Goal: Download file/media

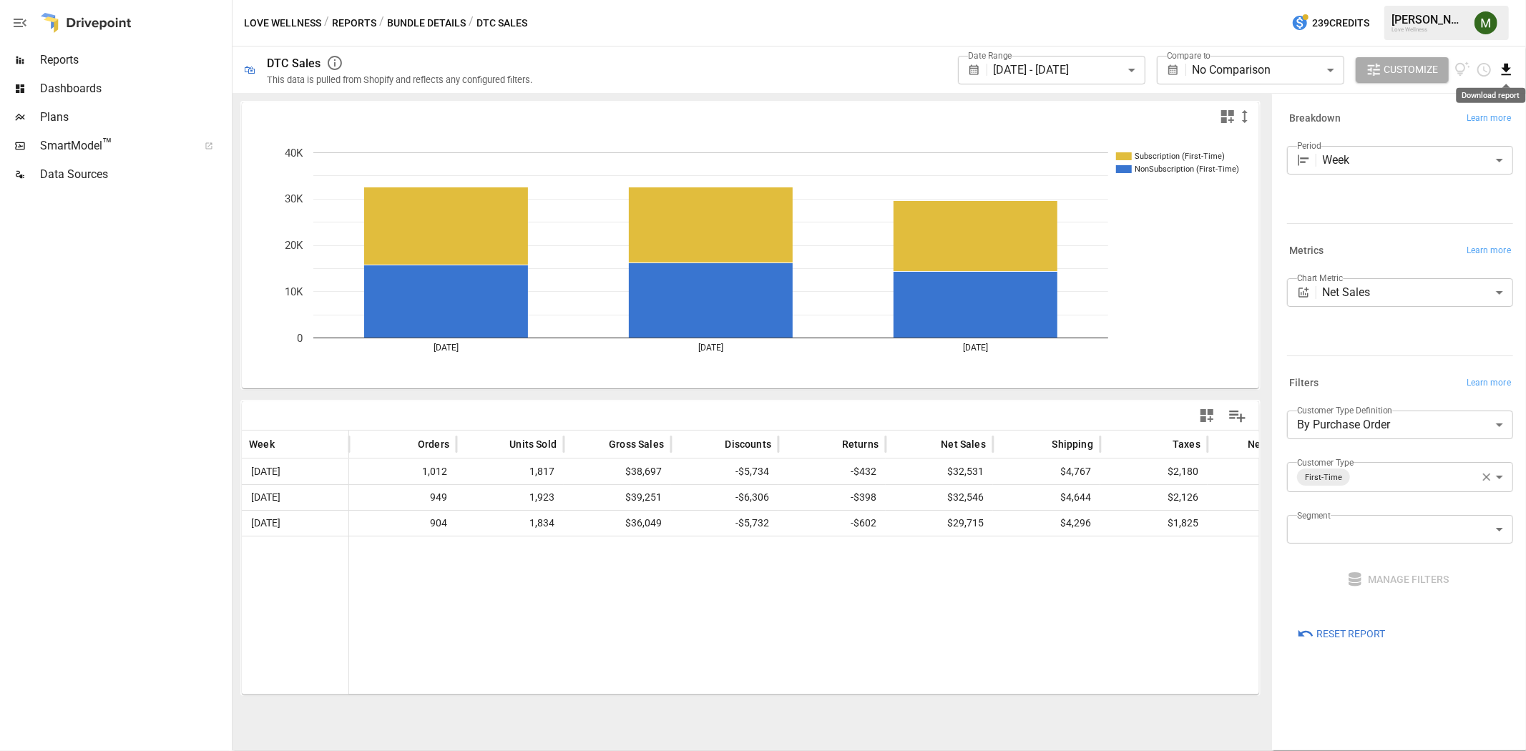
click at [1511, 69] on icon "Download report" at bounding box center [1506, 70] width 16 height 16
click at [1458, 117] on li "Download as CSV" at bounding box center [1459, 126] width 114 height 29
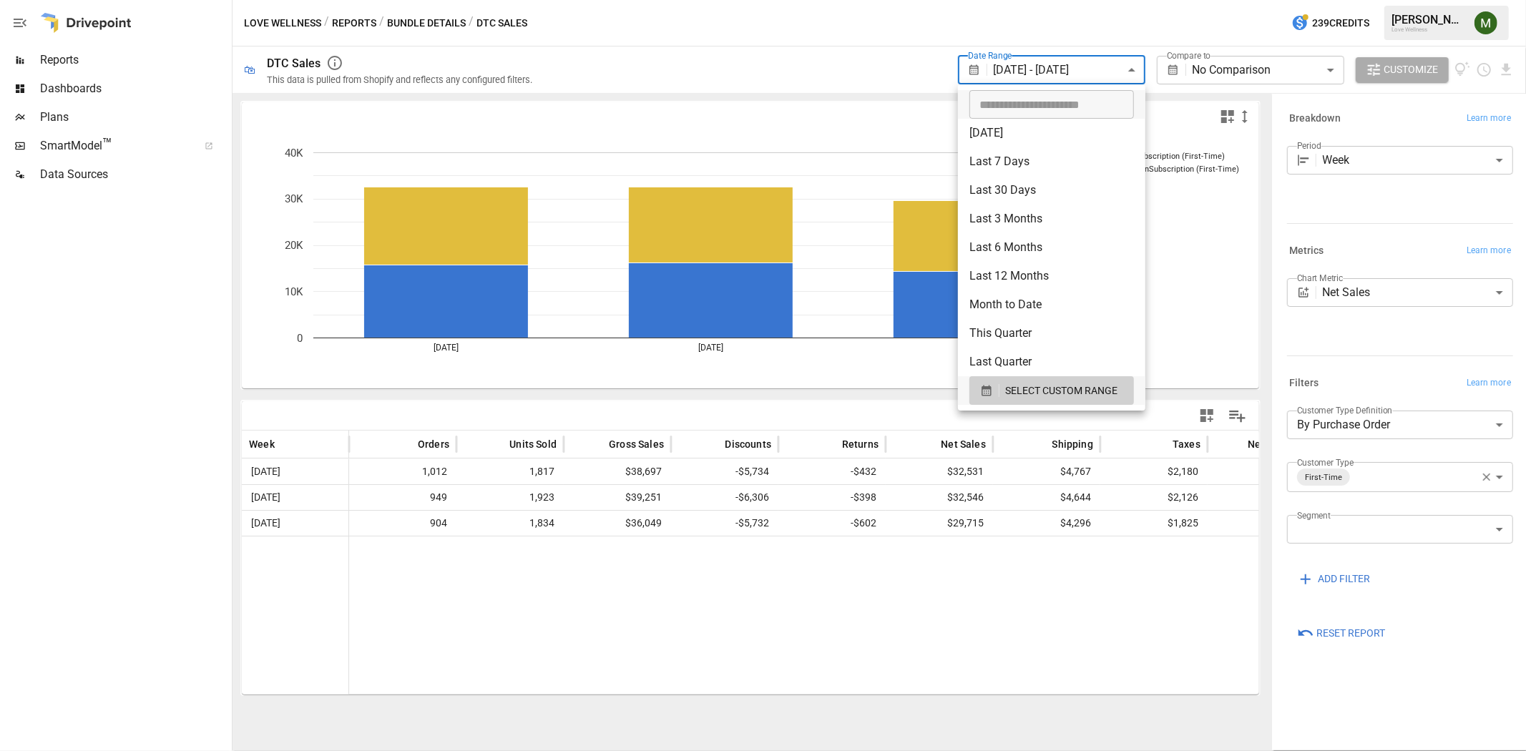
click at [1091, 0] on body "**********" at bounding box center [763, 0] width 1526 height 0
click at [980, 396] on icon "button" at bounding box center [986, 390] width 13 height 13
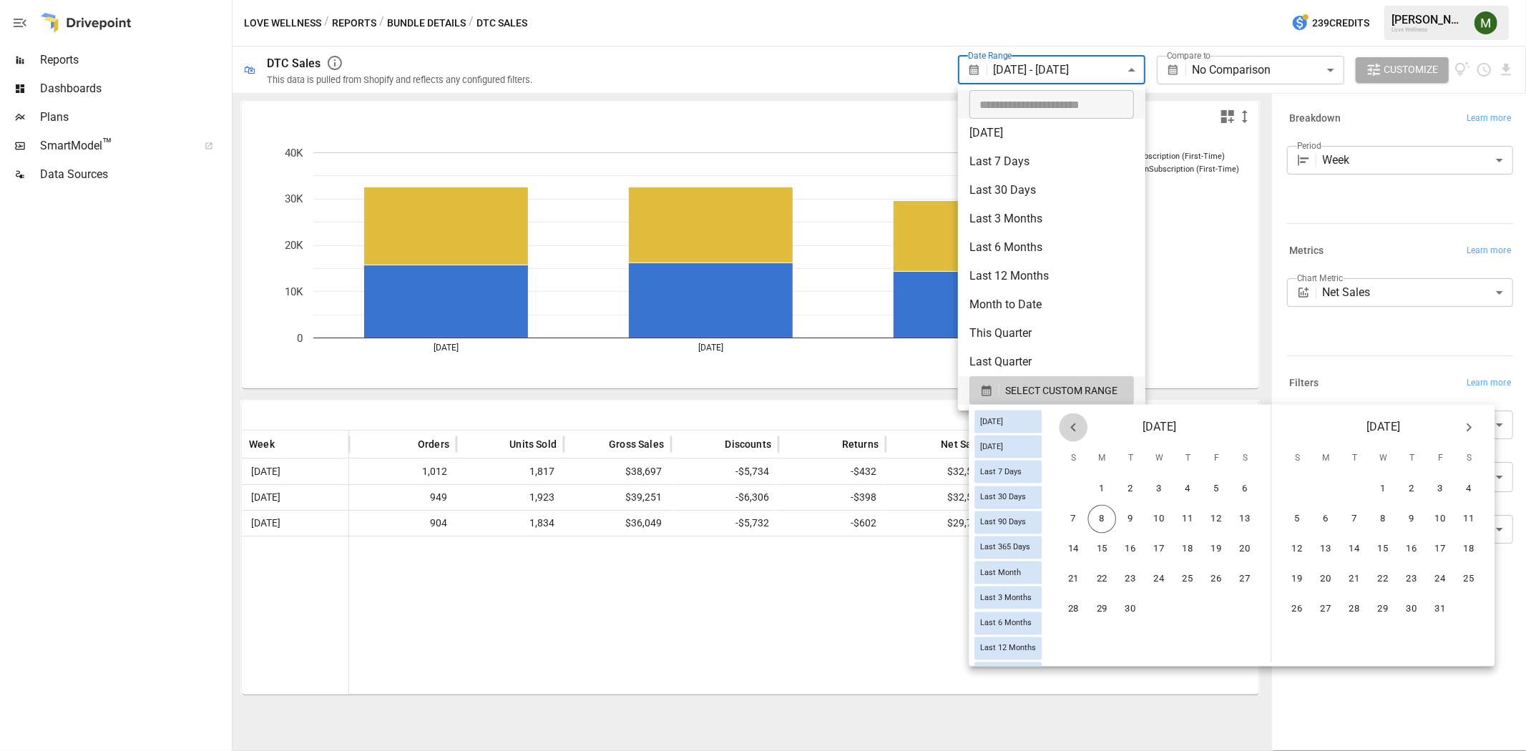
click at [1075, 430] on icon "Previous month" at bounding box center [1072, 428] width 5 height 9
click at [1088, 606] on button "24" at bounding box center [1074, 609] width 29 height 29
click at [1477, 492] on button "6" at bounding box center [1469, 489] width 29 height 29
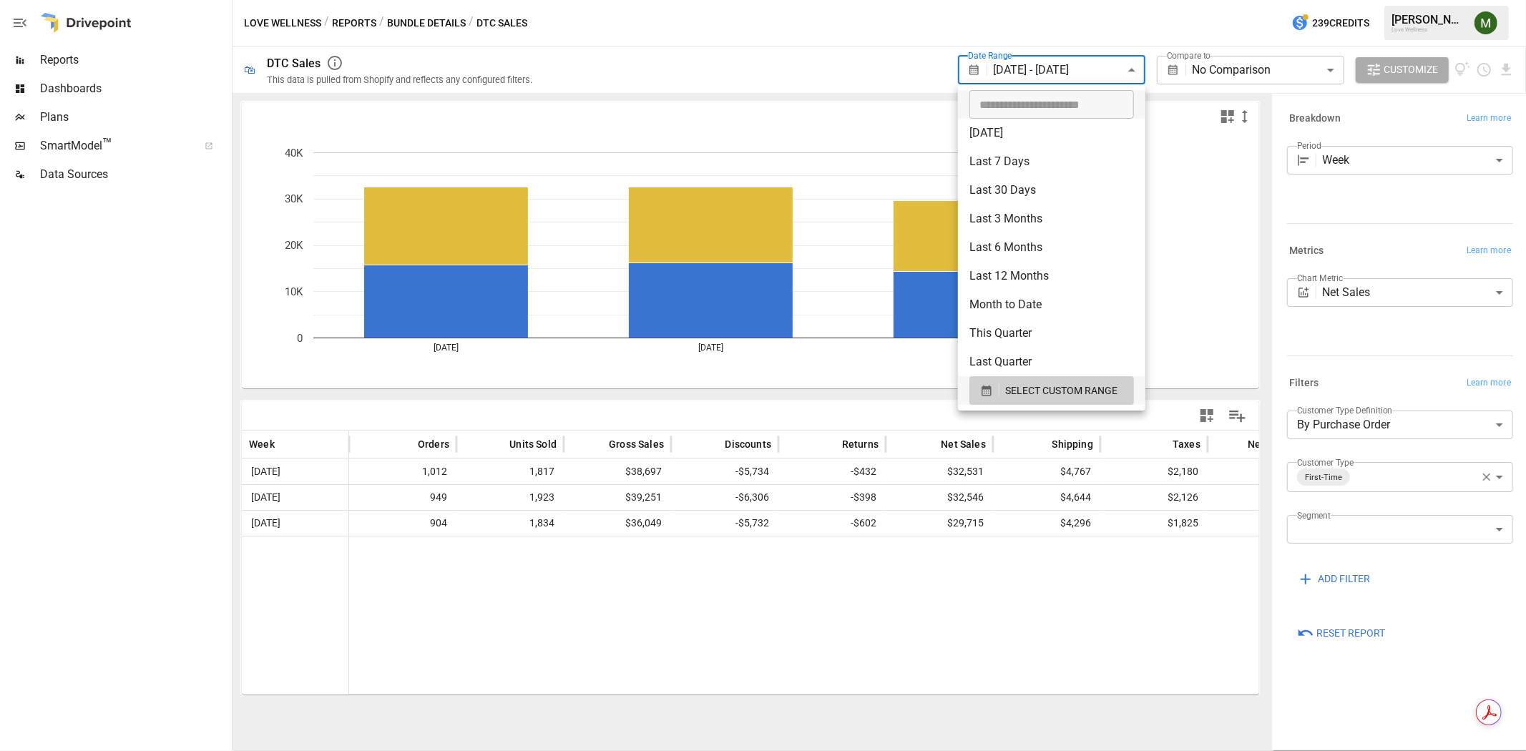
click at [933, 560] on div at bounding box center [763, 375] width 1526 height 751
